Goal: Transaction & Acquisition: Subscribe to service/newsletter

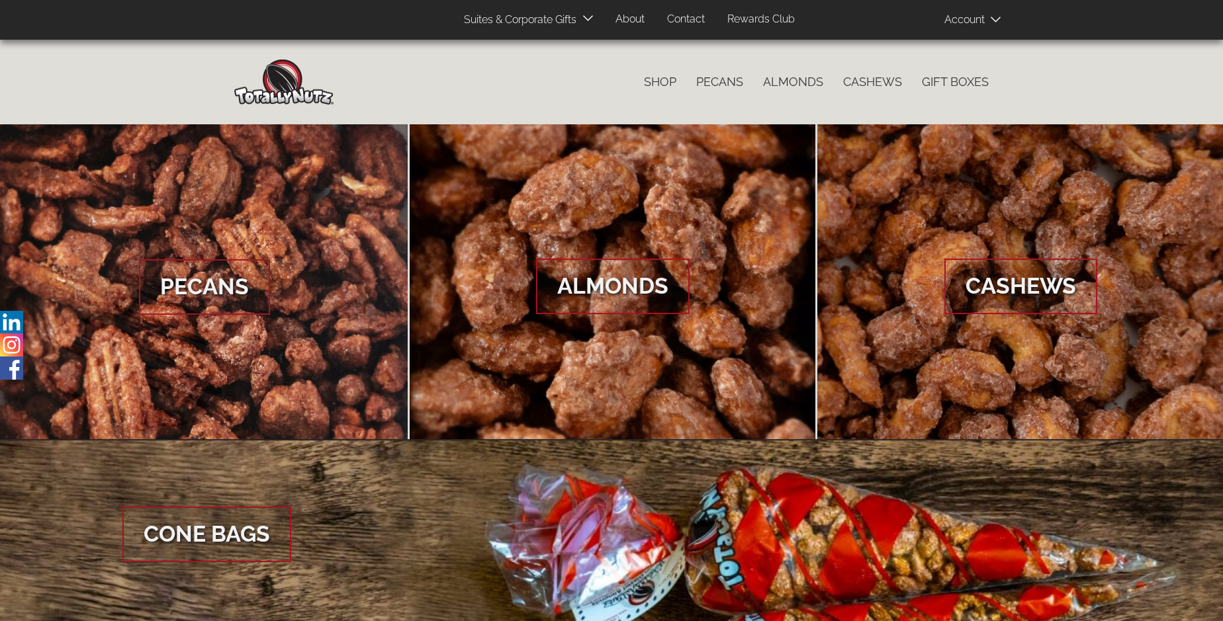
scroll to position [1978, 0]
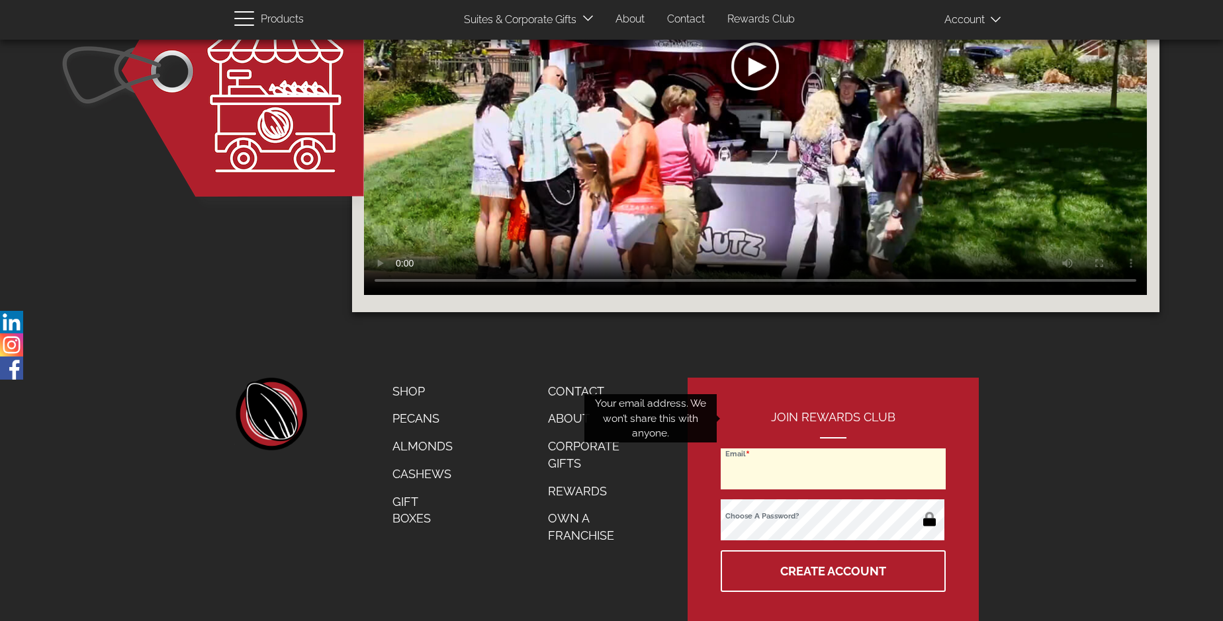
click at [834, 449] on input "Email" at bounding box center [833, 469] width 225 height 41
type input "baweaver67@aol.com"
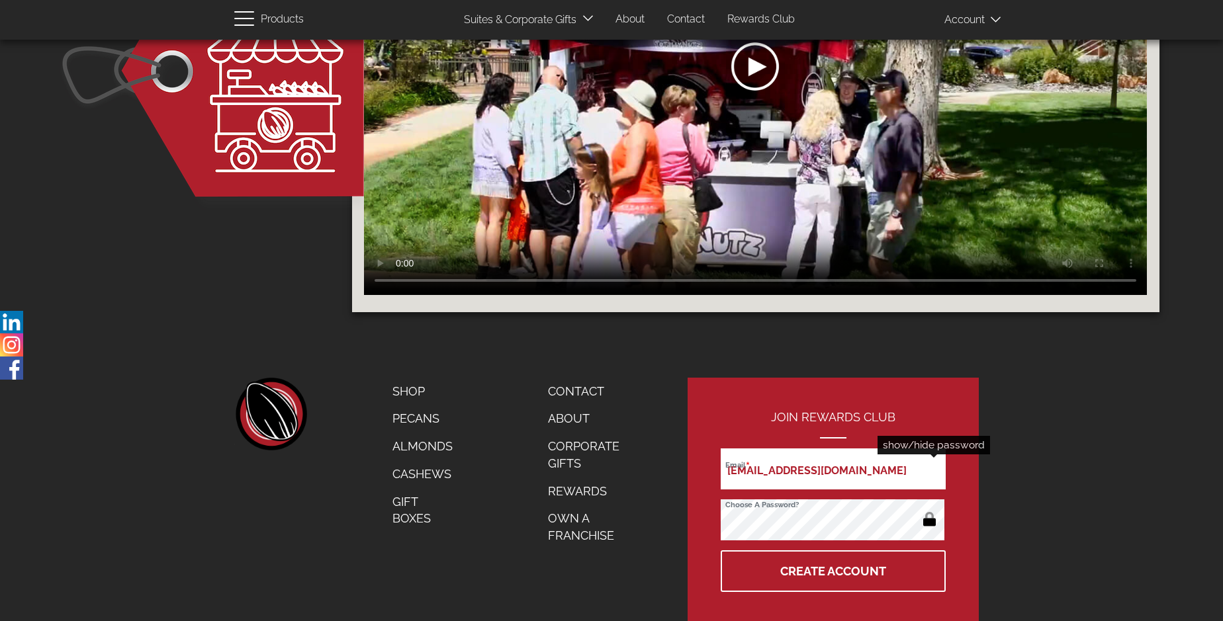
click at [929, 510] on button "button" at bounding box center [929, 520] width 26 height 21
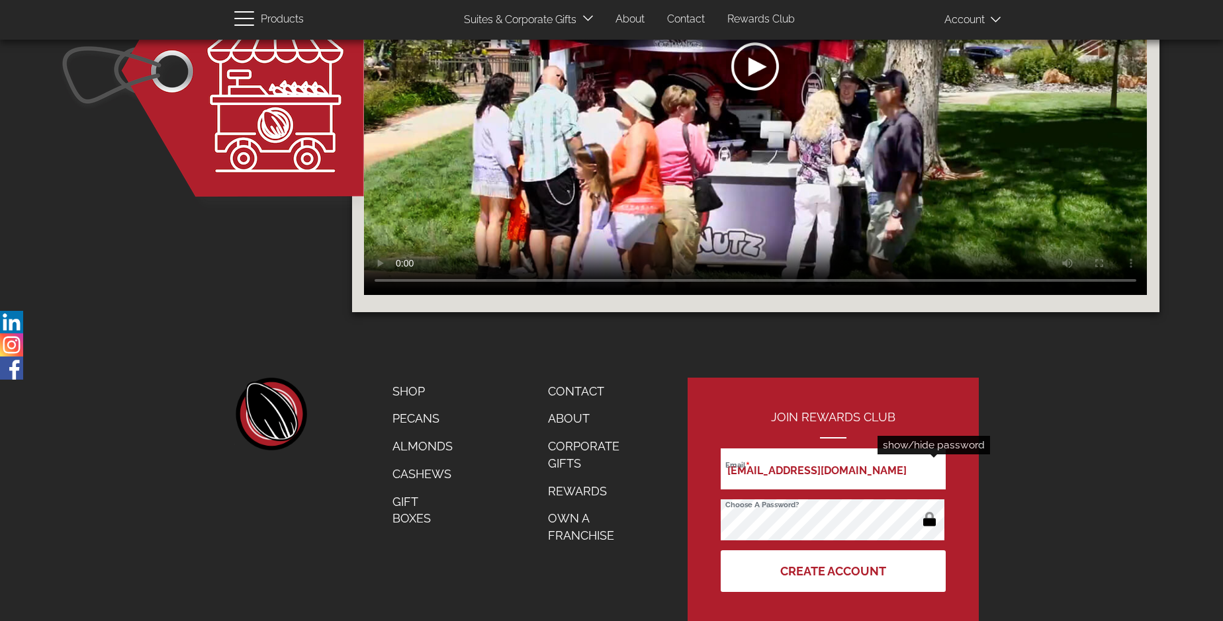
click at [834, 551] on button "Create Account" at bounding box center [833, 572] width 225 height 42
